Goal: Transaction & Acquisition: Purchase product/service

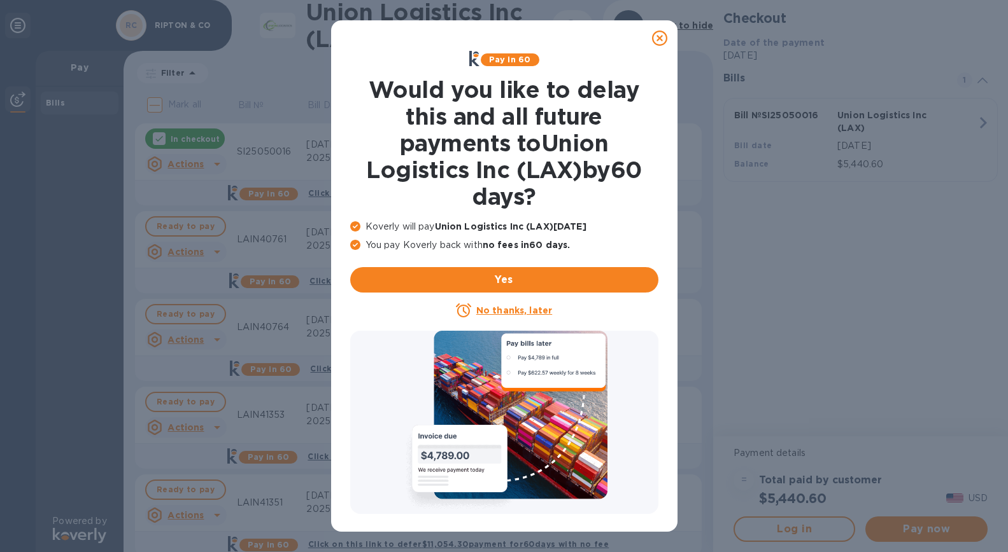
click at [657, 36] on icon at bounding box center [659, 38] width 15 height 15
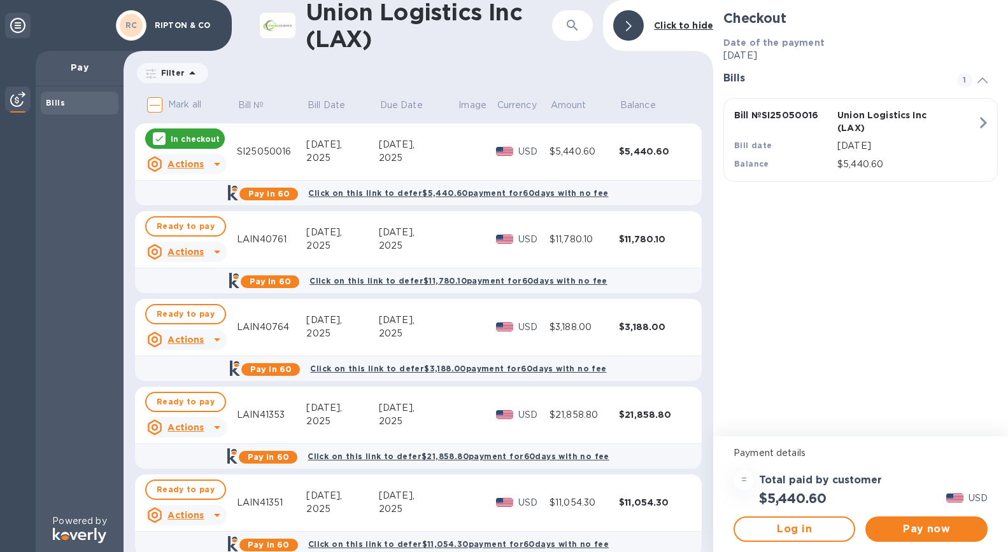
click at [181, 137] on p "In checkout" at bounding box center [195, 139] width 49 height 11
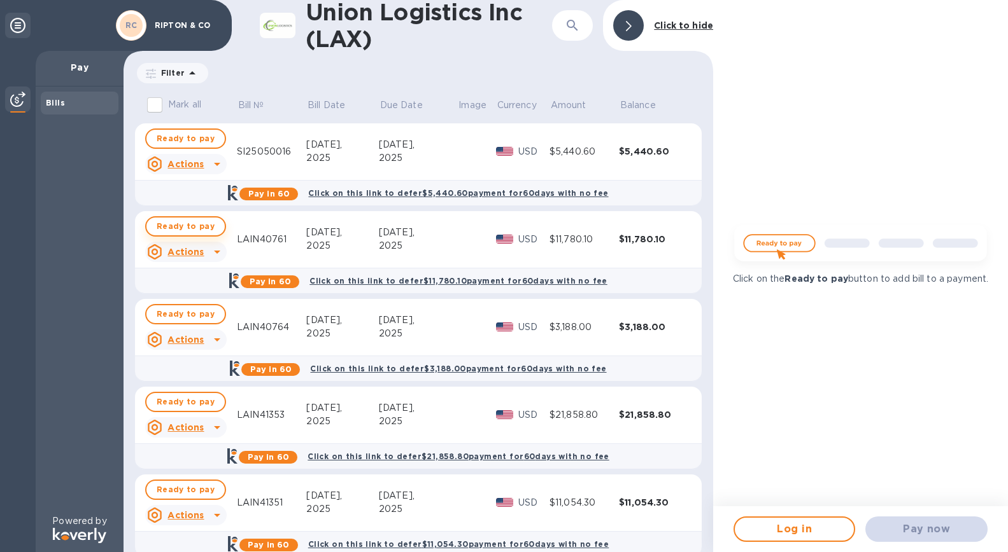
click at [190, 224] on span "Ready to pay" at bounding box center [186, 226] width 58 height 15
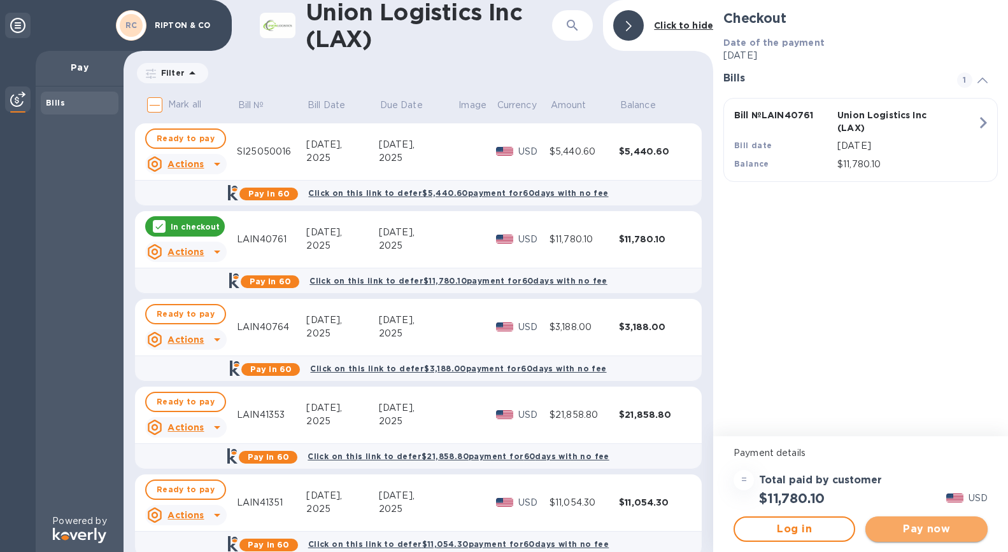
click at [920, 531] on span "Pay now" at bounding box center [925, 529] width 101 height 15
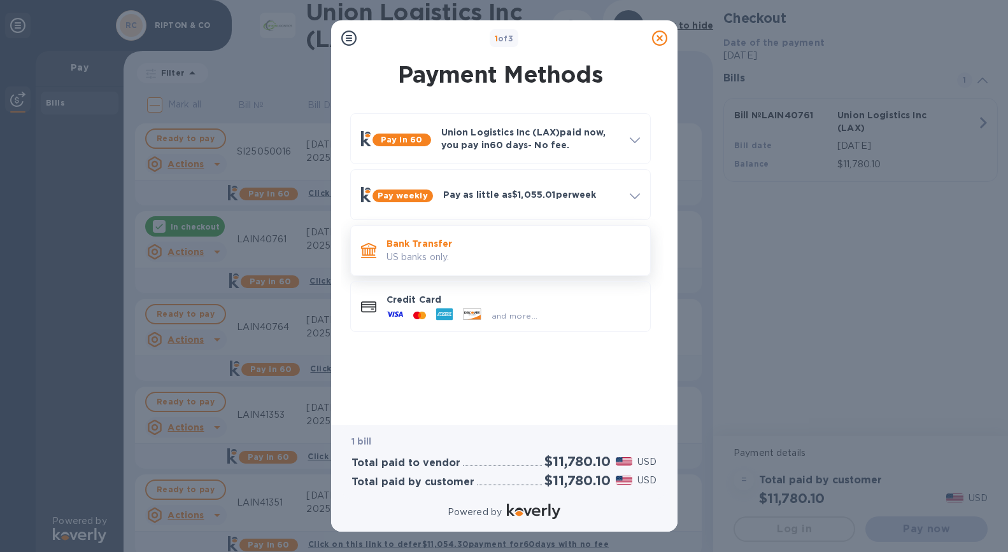
click at [416, 258] on p "US banks only." at bounding box center [512, 257] width 253 height 13
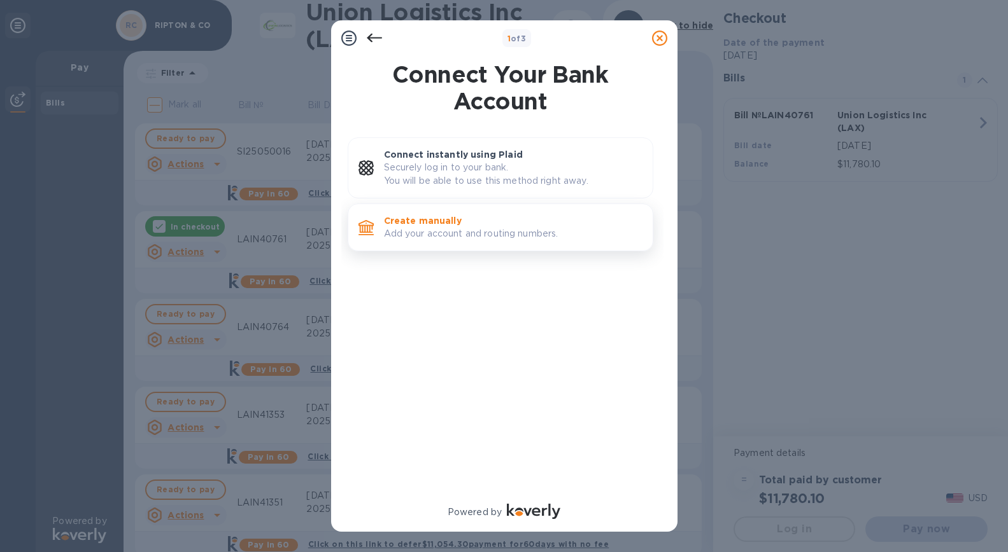
click at [467, 239] on p "Add your account and routing numbers." at bounding box center [513, 233] width 258 height 13
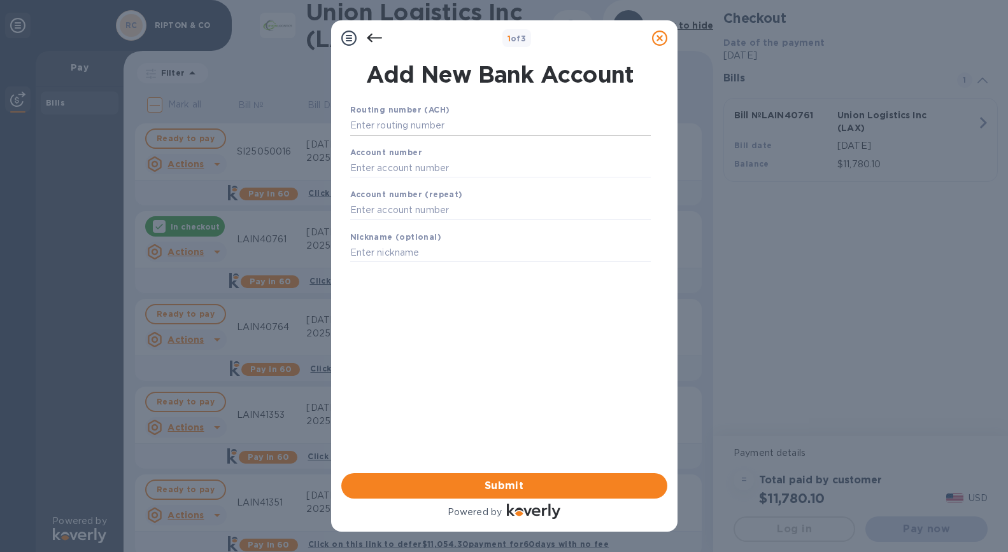
click at [476, 123] on input "text" at bounding box center [500, 125] width 300 height 19
paste input "083009060"
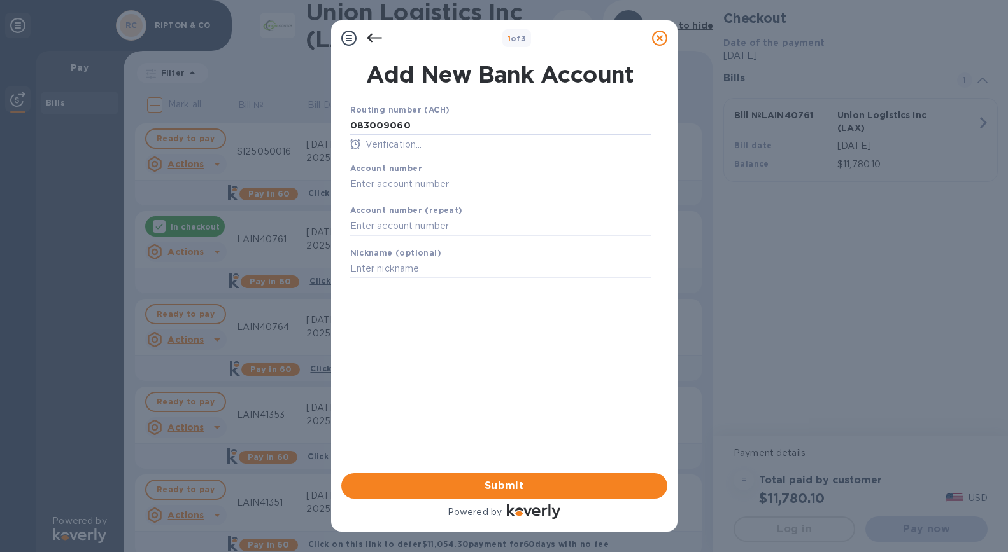
type input "083009060"
click at [441, 182] on input "text" at bounding box center [500, 183] width 300 height 19
paste input "3823953519"
type input "3823953519"
click at [452, 229] on input "text" at bounding box center [500, 226] width 300 height 19
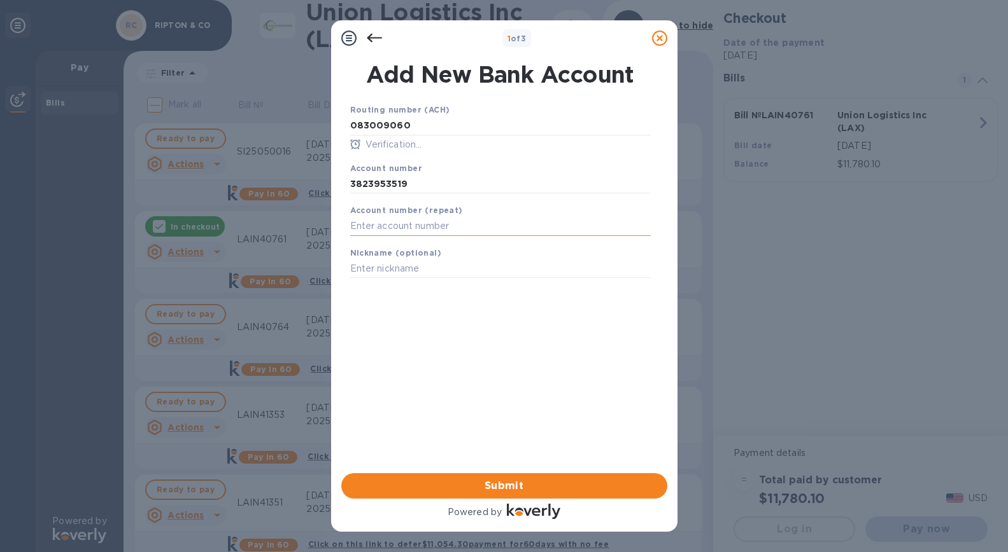
paste input "3823953519"
type input "3823953519"
click at [465, 346] on div "Routing number (ACH) [US_BANK_ROUTING_MICR] Verification... Account number 3823…" at bounding box center [500, 272] width 326 height 358
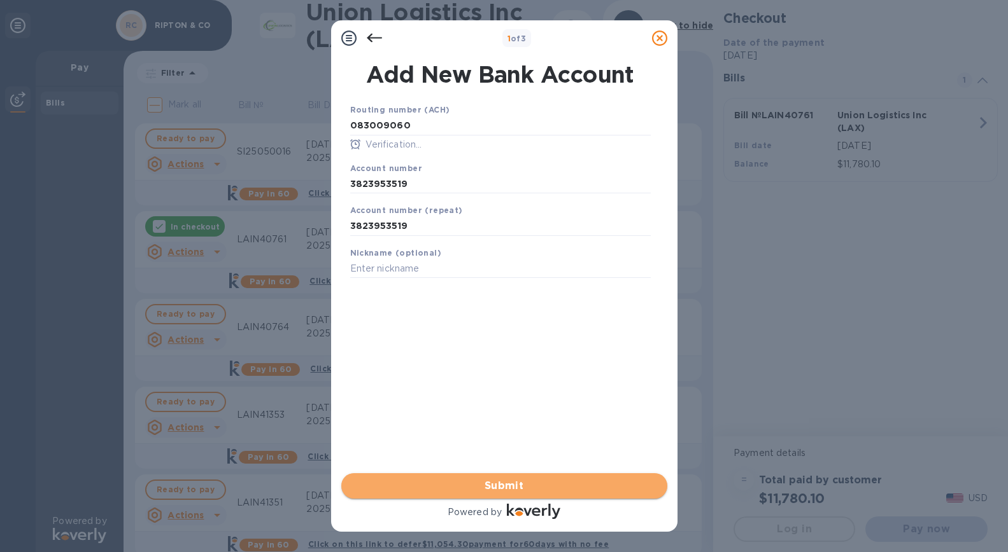
click at [509, 493] on span "Submit" at bounding box center [504, 486] width 306 height 15
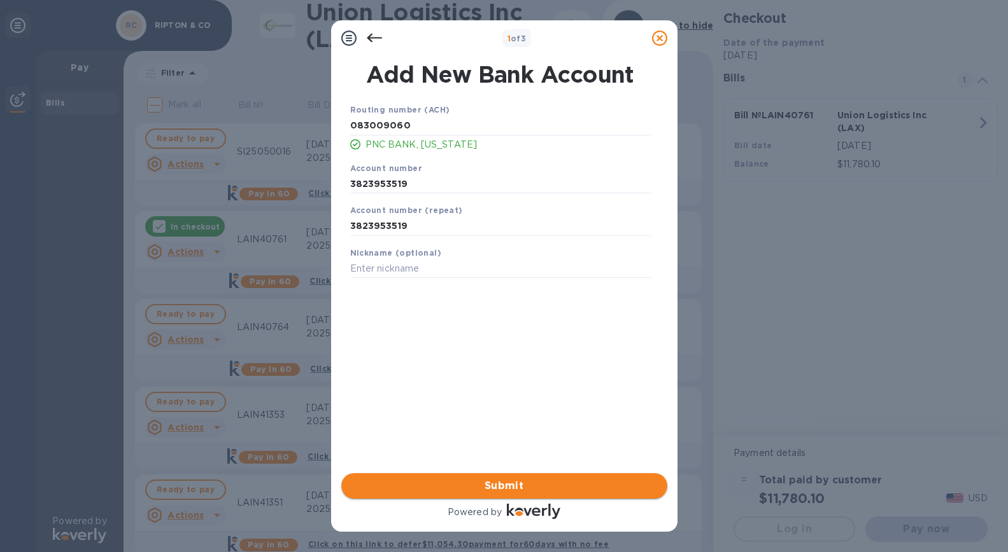
click at [496, 489] on span "Submit" at bounding box center [504, 486] width 306 height 15
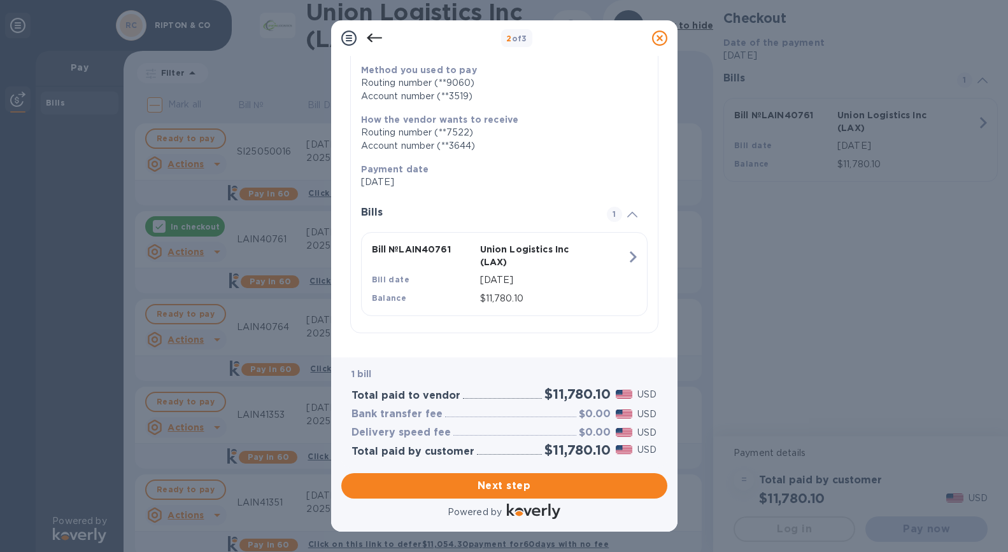
scroll to position [157, 0]
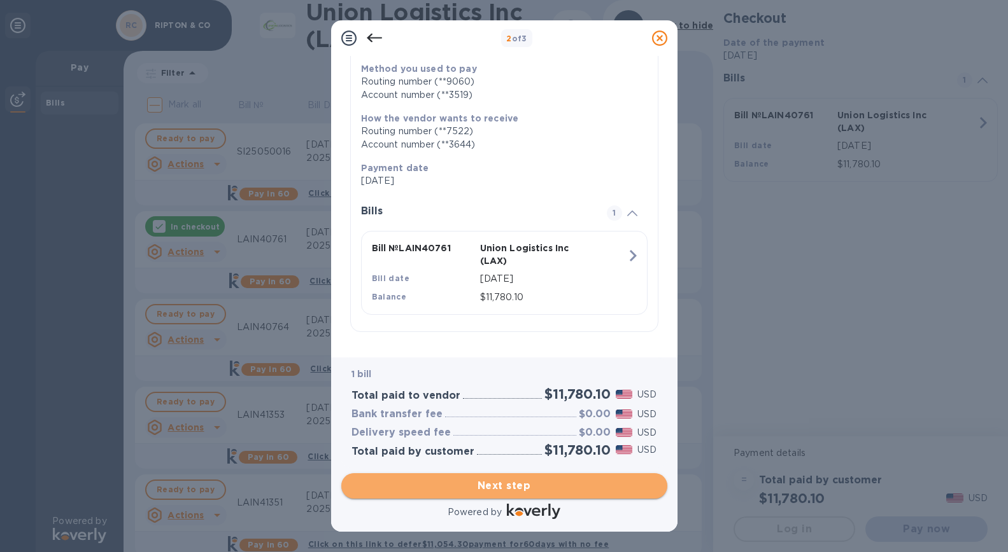
click at [478, 487] on span "Next step" at bounding box center [504, 486] width 306 height 15
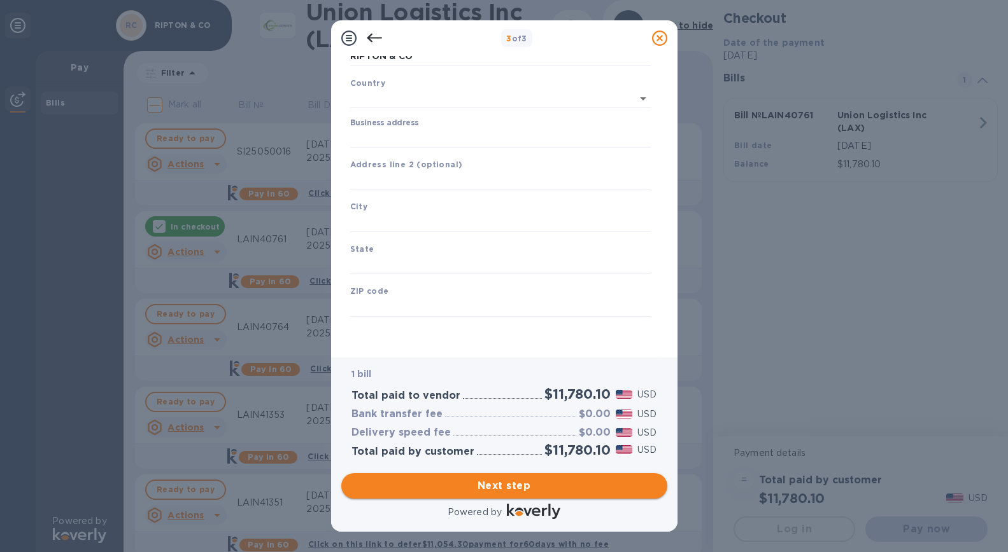
type input "[GEOGRAPHIC_DATA]"
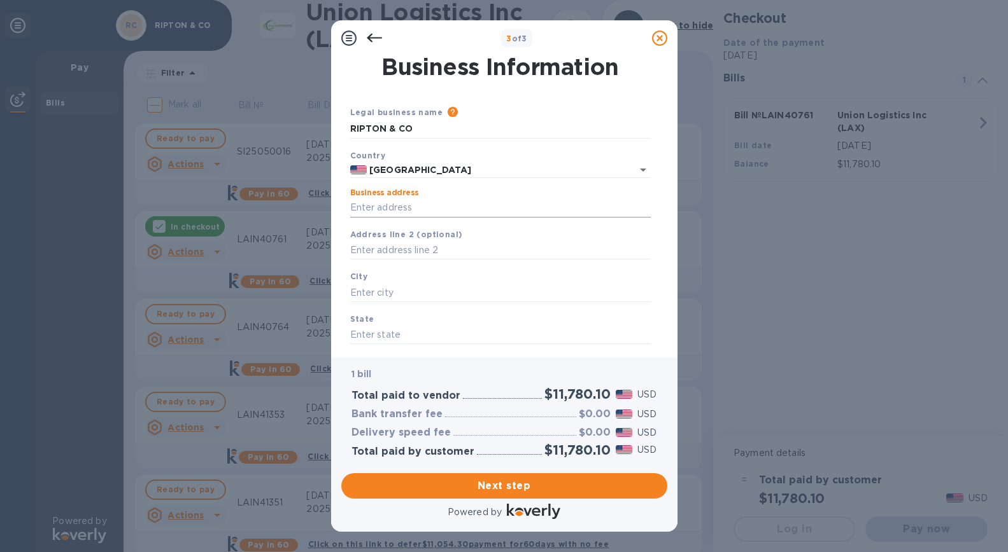
click at [418, 211] on input "Business address" at bounding box center [500, 208] width 300 height 19
type input "[STREET_ADDRESS]"
click at [400, 298] on input "text" at bounding box center [500, 292] width 300 height 19
click at [374, 294] on input "Boulcer" at bounding box center [500, 292] width 300 height 19
type input "[GEOGRAPHIC_DATA]"
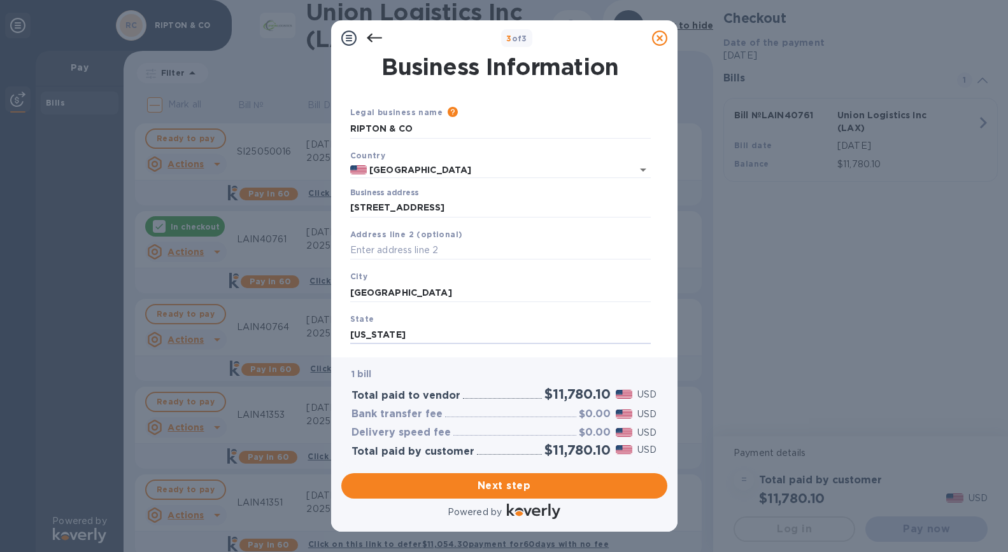
type input "[US_STATE]"
click at [407, 276] on div "City [GEOGRAPHIC_DATA]" at bounding box center [500, 286] width 311 height 43
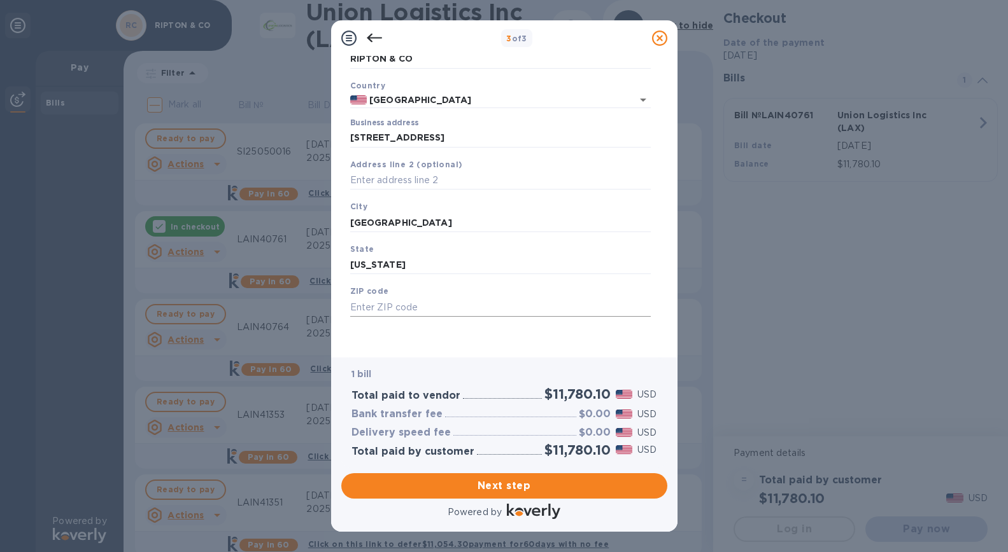
scroll to position [71, 0]
click at [387, 310] on input "text" at bounding box center [500, 307] width 300 height 19
type input "80301"
click at [444, 267] on input "[US_STATE]" at bounding box center [500, 265] width 300 height 19
click at [439, 295] on div "ZIP code 80301" at bounding box center [500, 300] width 311 height 43
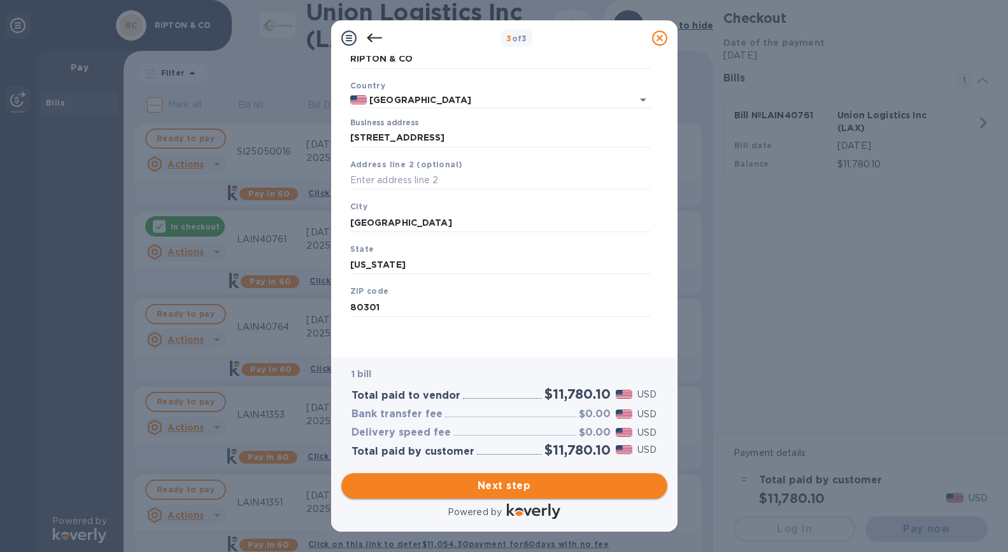
click at [463, 486] on span "Next step" at bounding box center [504, 486] width 306 height 15
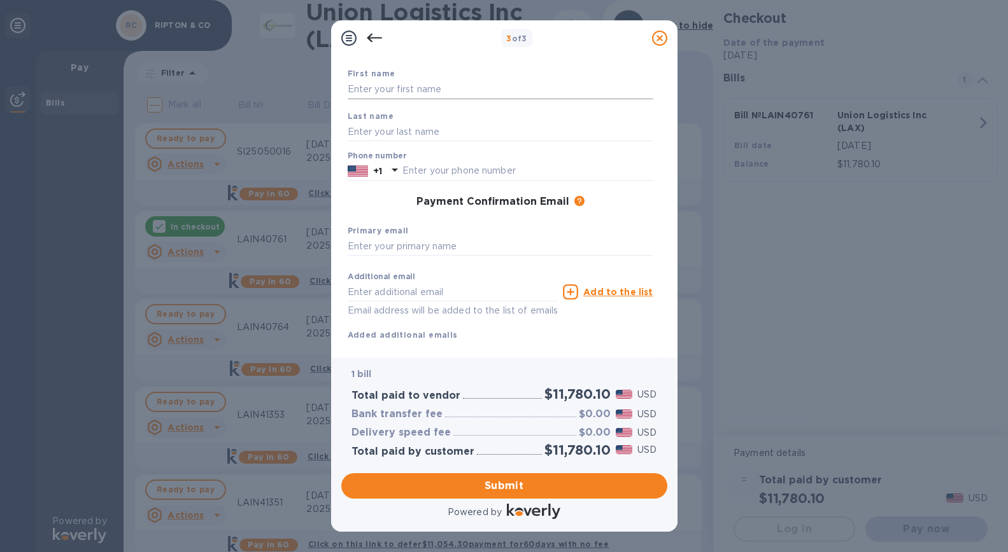
click at [474, 89] on input "text" at bounding box center [501, 89] width 306 height 19
type input "[PERSON_NAME]"
type input "Nazim"
type input "5037083712"
type input "[EMAIL_ADDRESS][DOMAIN_NAME]"
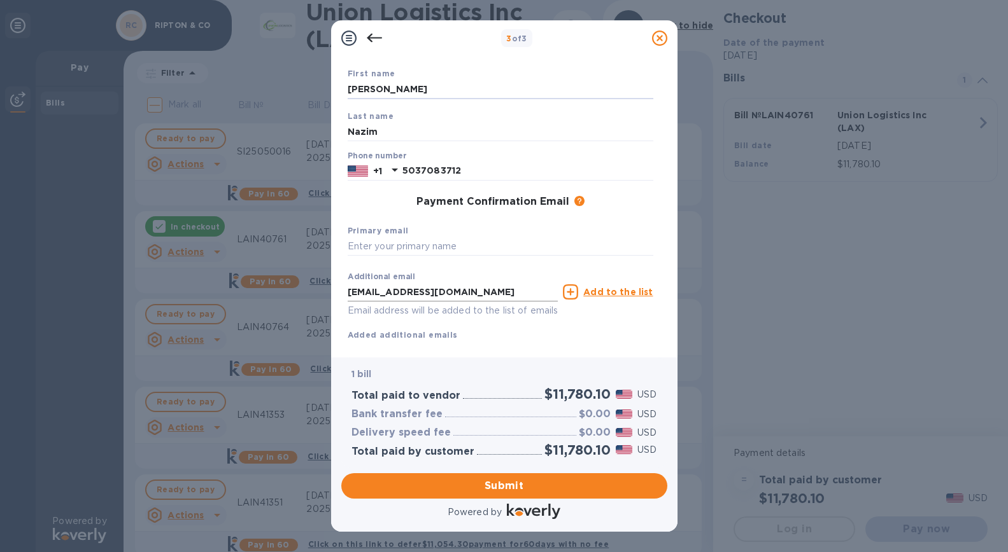
click at [416, 292] on input "[EMAIL_ADDRESS][DOMAIN_NAME]" at bounding box center [453, 292] width 211 height 19
click at [423, 240] on input "text" at bounding box center [501, 246] width 306 height 19
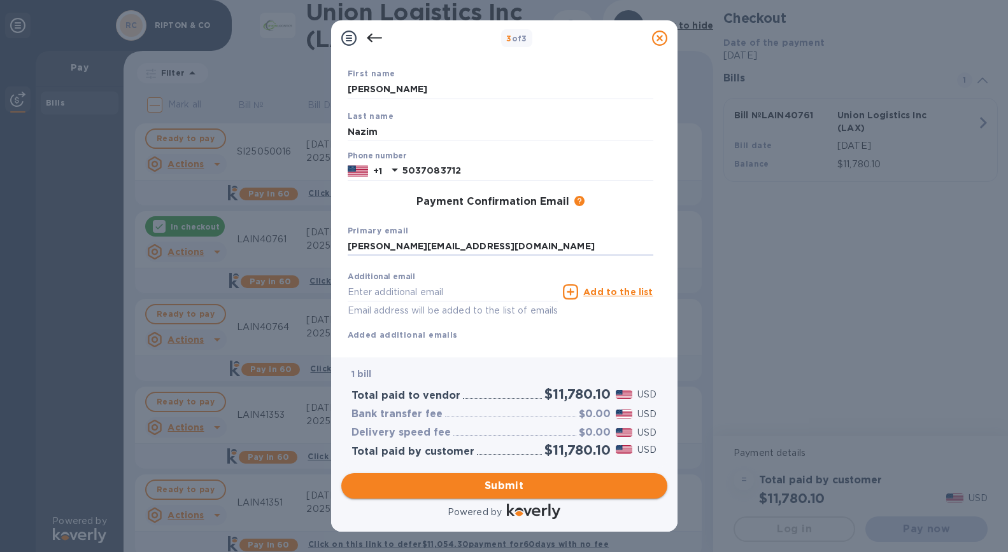
type input "[PERSON_NAME][EMAIL_ADDRESS][DOMAIN_NAME]"
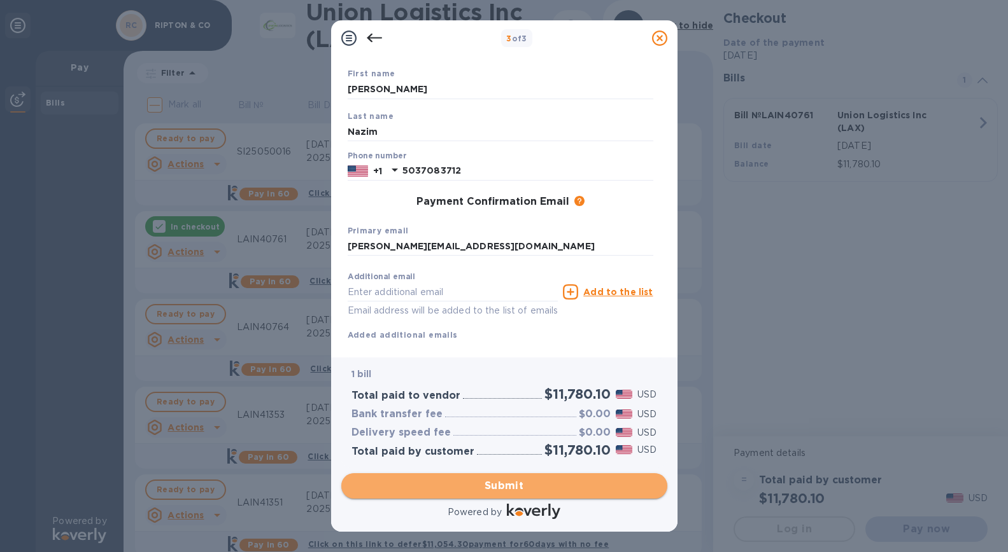
click at [473, 491] on span "Submit" at bounding box center [504, 486] width 306 height 15
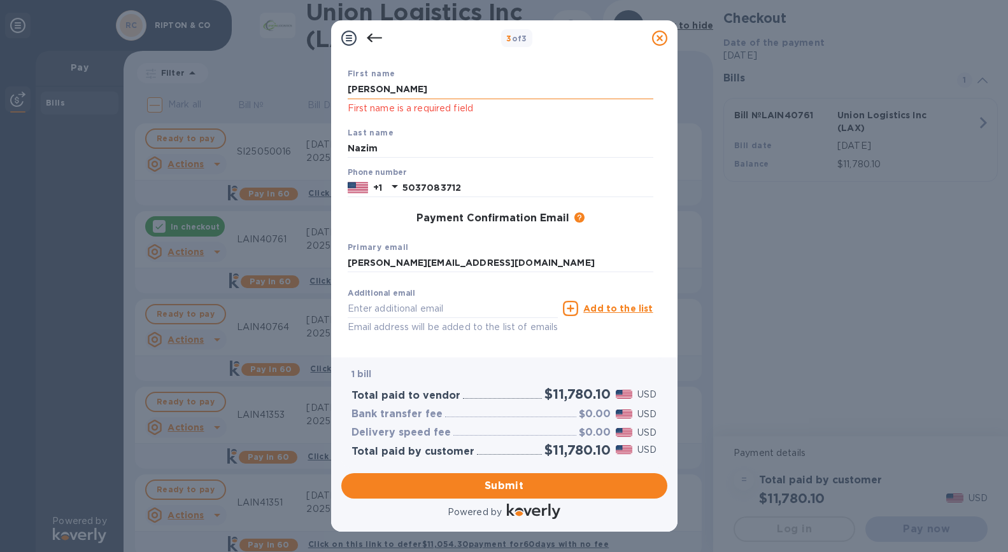
click at [422, 89] on input "[PERSON_NAME]" at bounding box center [501, 89] width 306 height 19
type input "[PERSON_NAME]"
click at [367, 232] on div "First name [PERSON_NAME] First name is a required field Last name [PERSON_NAME]…" at bounding box center [500, 213] width 316 height 302
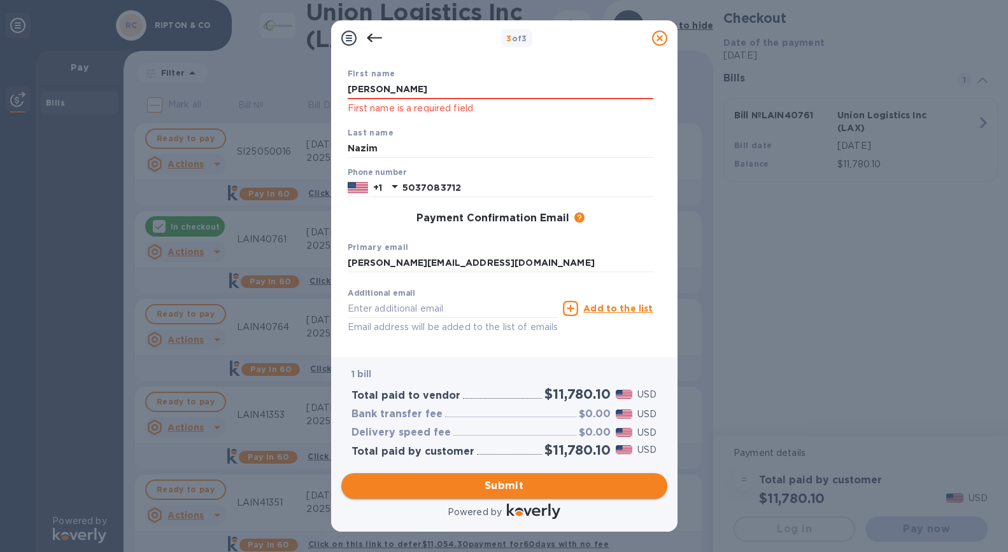
click at [438, 493] on span "Submit" at bounding box center [504, 486] width 306 height 15
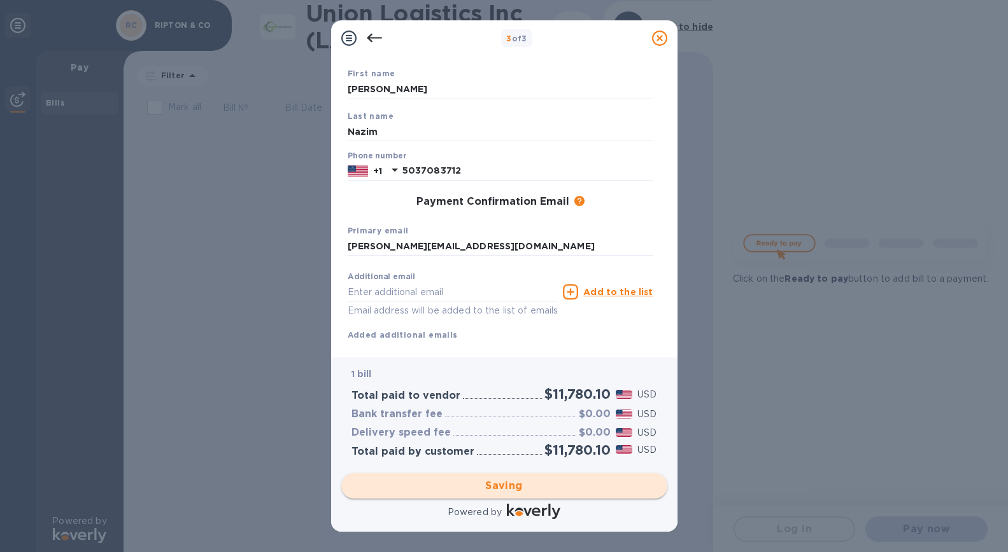
scroll to position [0, 0]
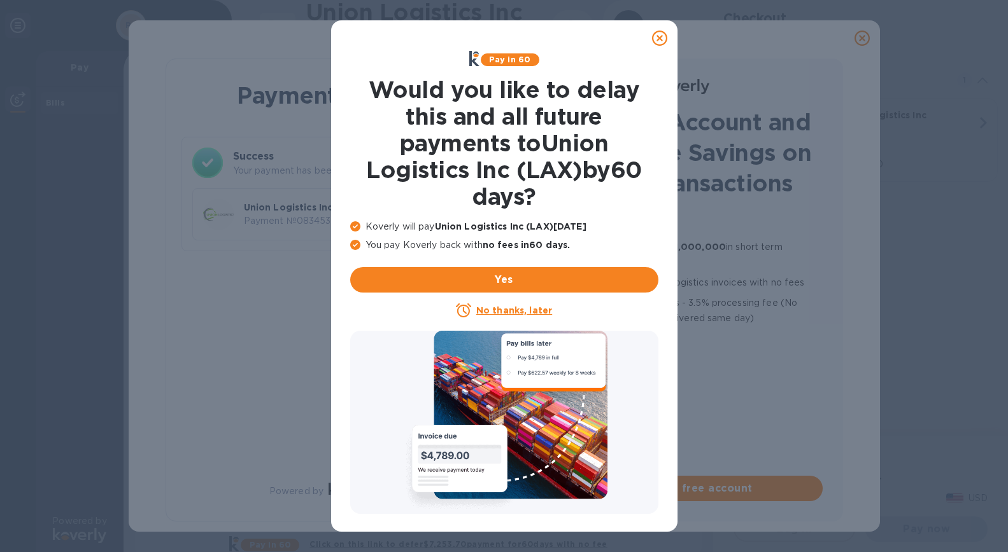
click at [656, 31] on icon at bounding box center [659, 38] width 15 height 15
